Goal: Task Accomplishment & Management: Use online tool/utility

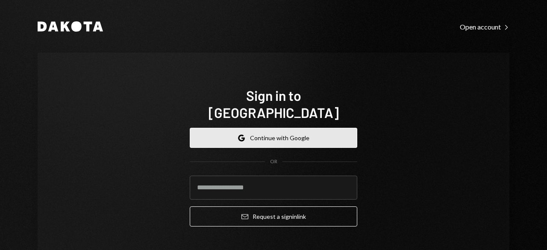
click at [289, 128] on button "Google Continue with Google" at bounding box center [274, 138] width 168 height 20
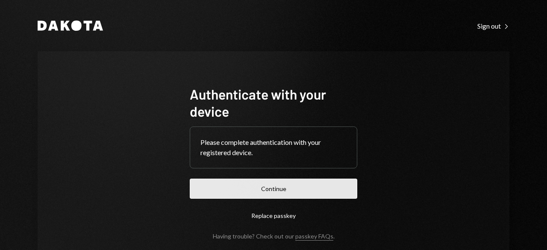
click at [262, 186] on button "Continue" at bounding box center [274, 189] width 168 height 20
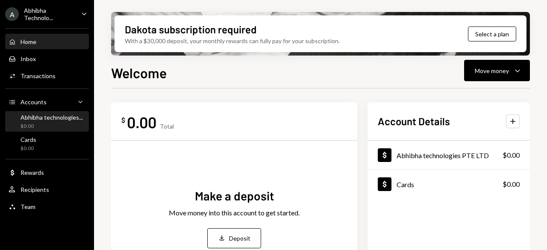
click at [62, 117] on div "Abhibha technologies..." at bounding box center [52, 117] width 62 height 7
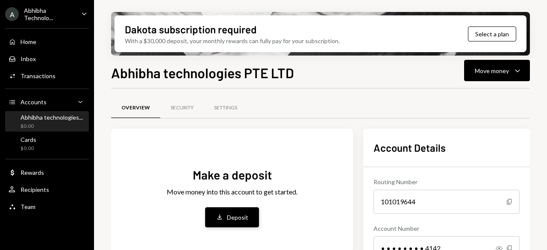
click at [225, 222] on button "Deposit Deposit" at bounding box center [232, 217] width 54 height 20
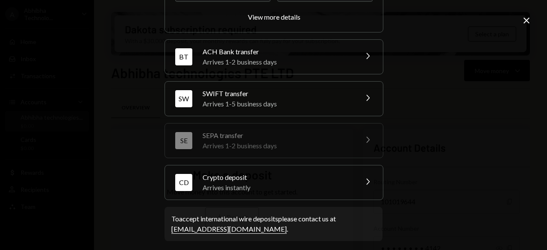
scroll to position [163, 0]
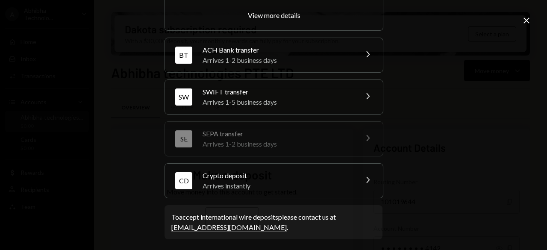
click at [228, 100] on div "Arrives 1-5 business days" at bounding box center [278, 102] width 150 height 10
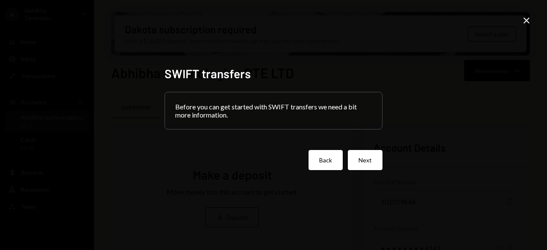
click at [329, 156] on button "Back" at bounding box center [326, 160] width 34 height 20
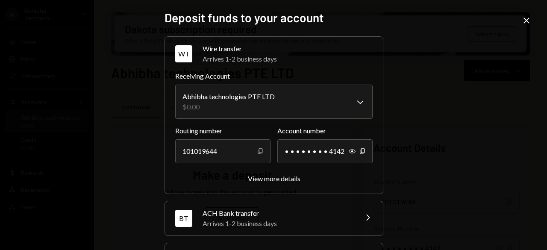
click at [257, 148] on icon "Copy" at bounding box center [260, 151] width 7 height 7
click at [360, 151] on icon "Copy" at bounding box center [362, 151] width 7 height 7
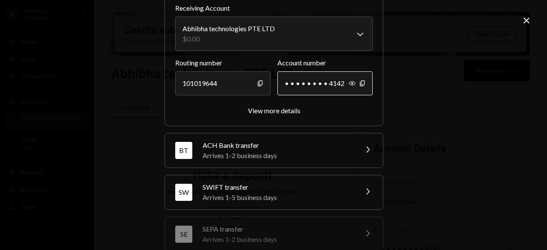
scroll to position [69, 0]
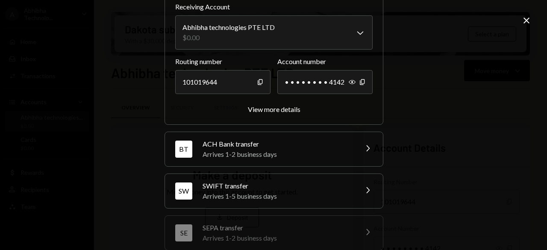
click at [274, 149] on div "Arrives 1-2 business days" at bounding box center [278, 154] width 150 height 10
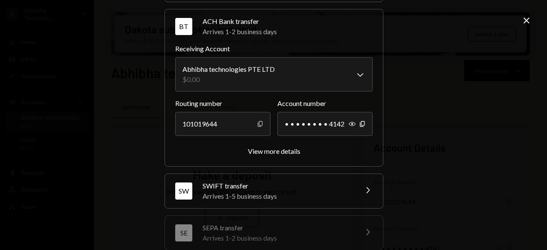
click at [259, 124] on icon "button" at bounding box center [260, 124] width 5 height 6
click at [360, 128] on div "Show Copy" at bounding box center [357, 124] width 17 height 24
click at [360, 123] on icon "Copy" at bounding box center [362, 124] width 7 height 7
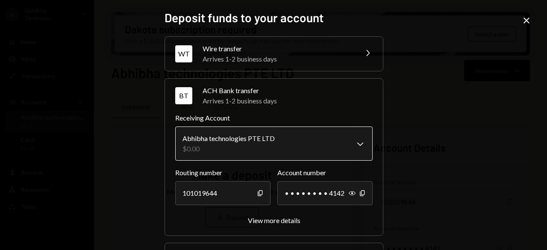
scroll to position [38, 0]
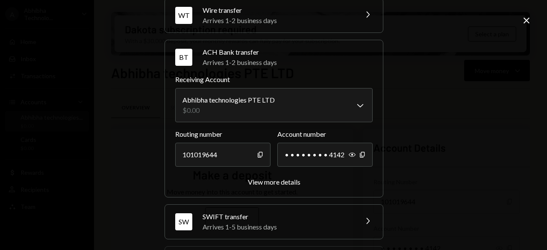
click at [385, 249] on div "**********" at bounding box center [273, 125] width 547 height 250
